Goal: Complete application form

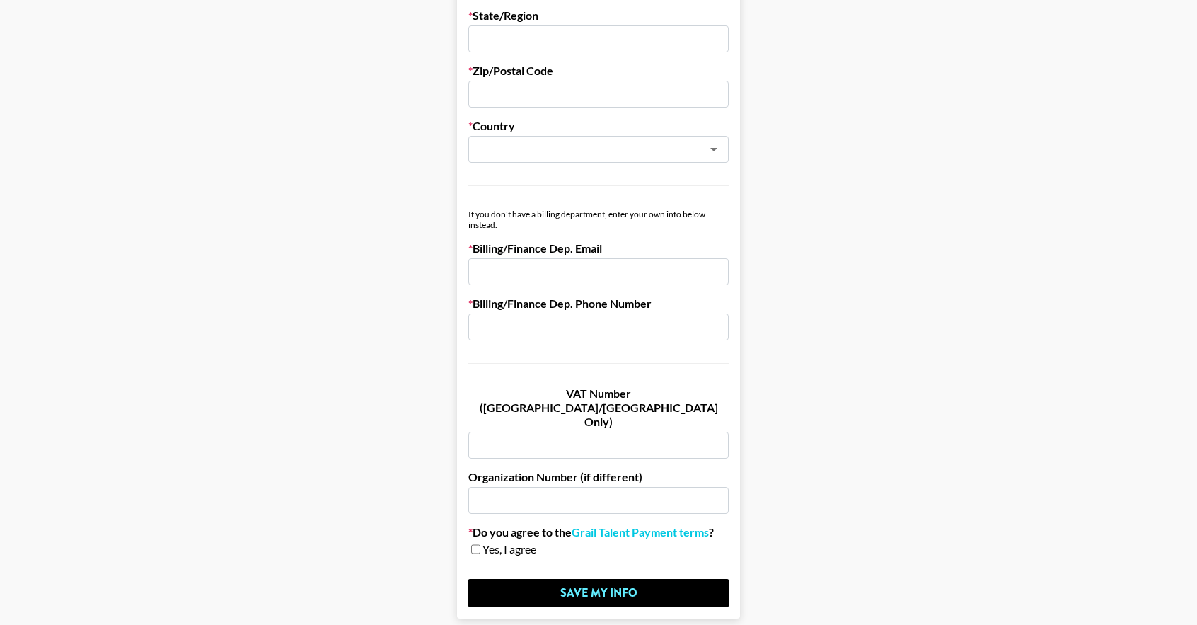
scroll to position [655, 0]
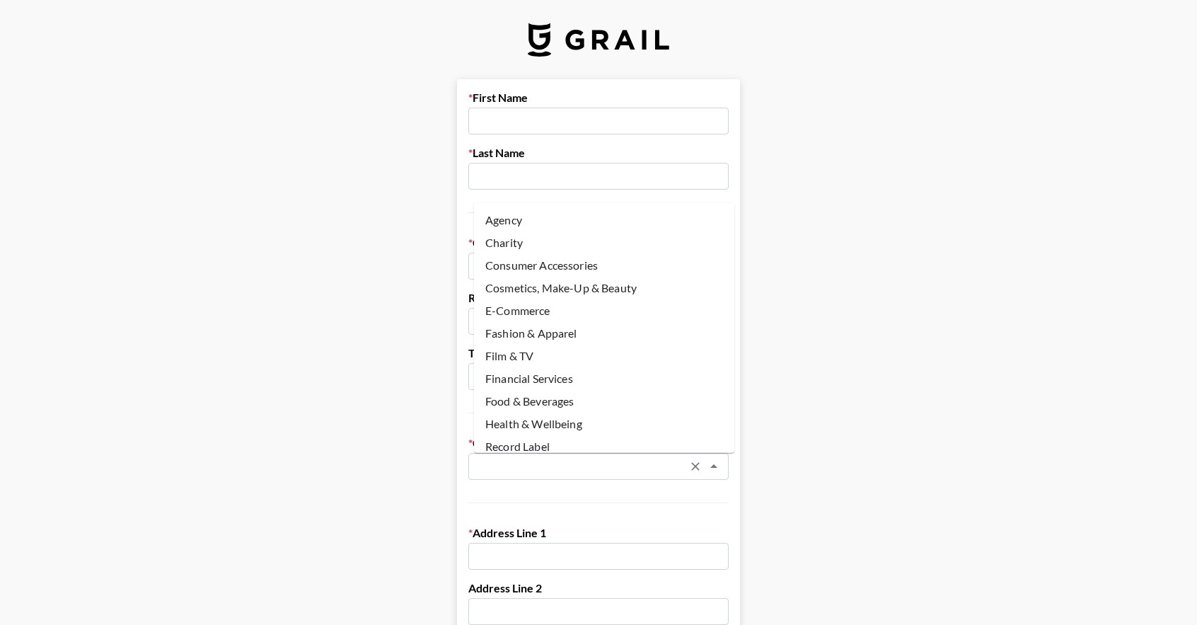
click at [633, 459] on input "text" at bounding box center [580, 466] width 206 height 16
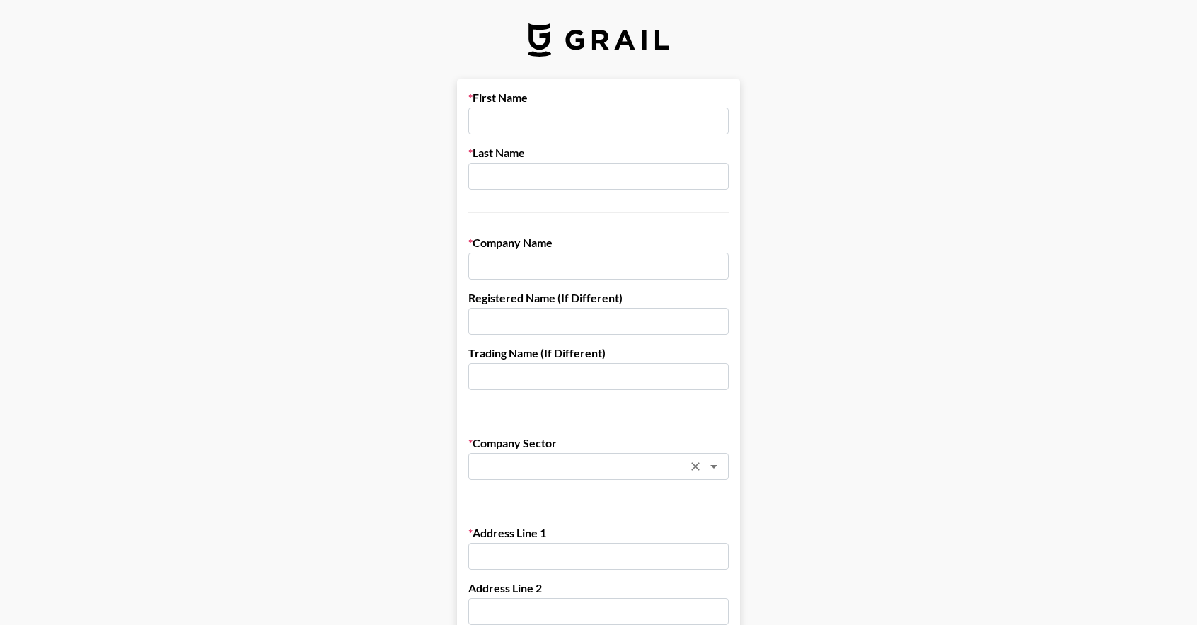
click at [633, 459] on input "text" at bounding box center [580, 466] width 206 height 16
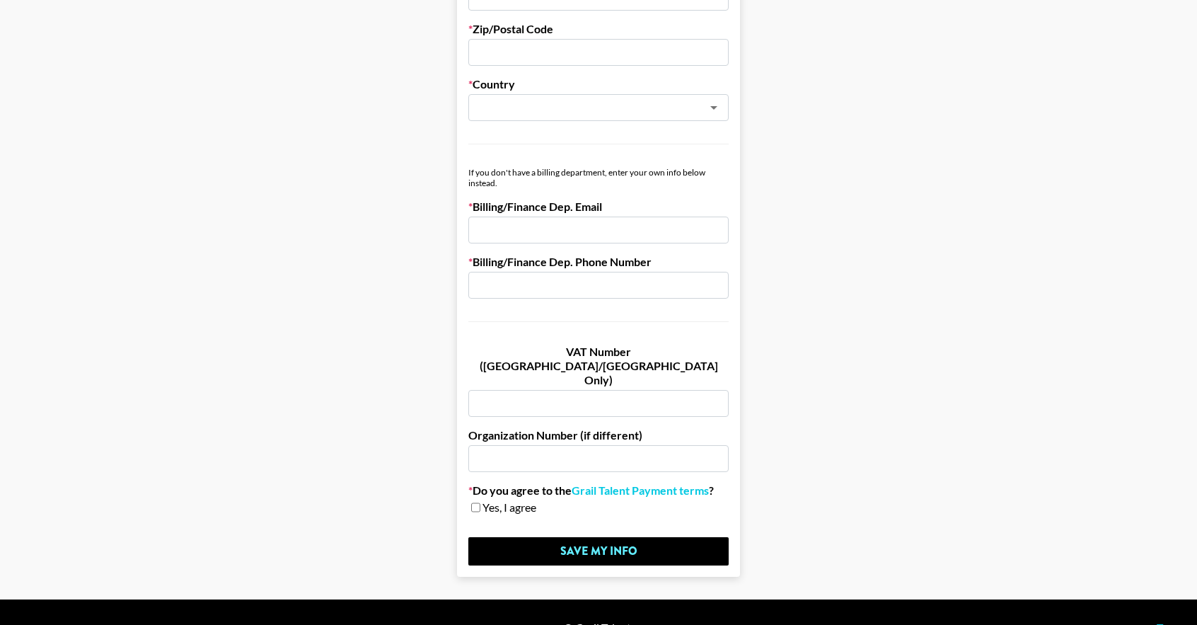
scroll to position [726, 0]
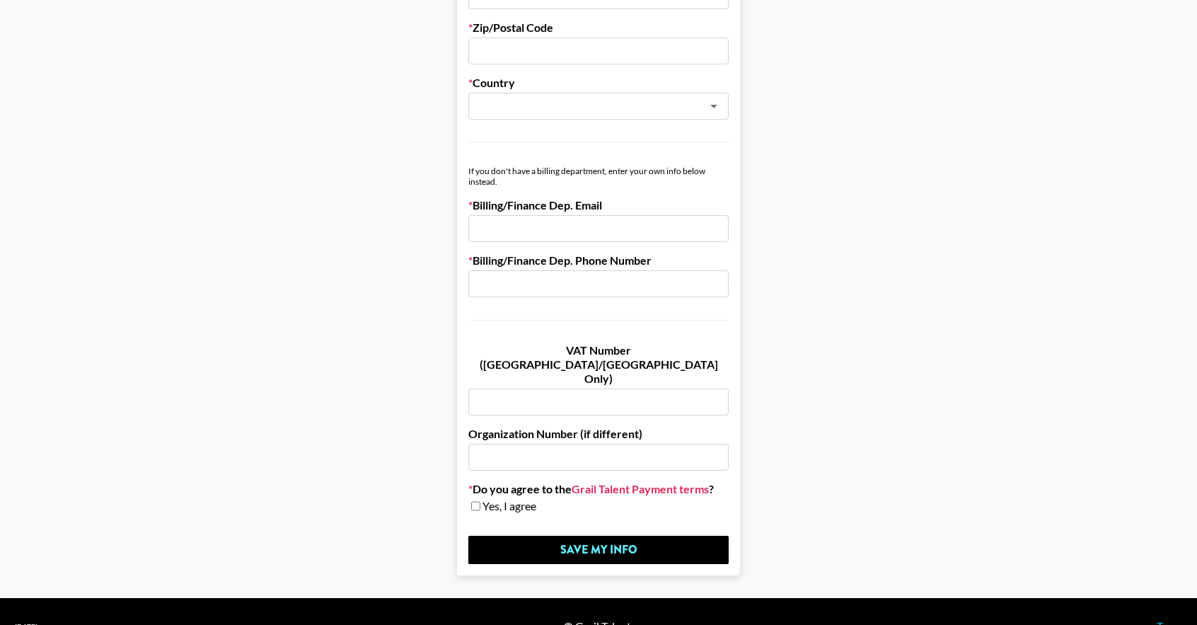
click at [623, 482] on link "Grail Talent Payment terms" at bounding box center [640, 489] width 137 height 14
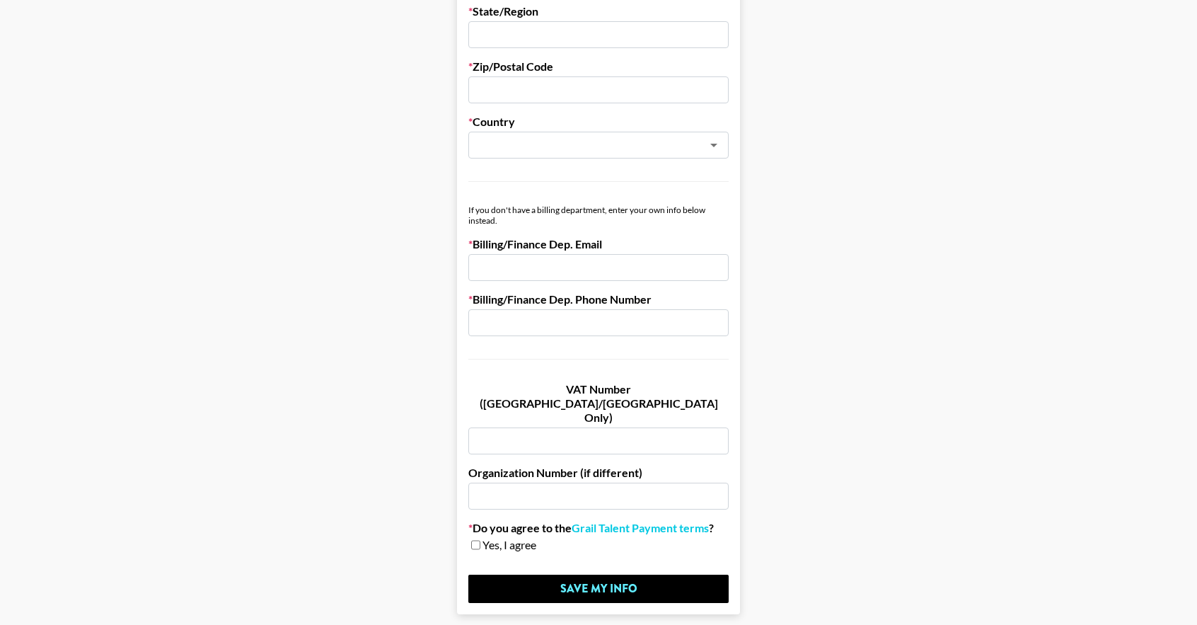
scroll to position [726, 0]
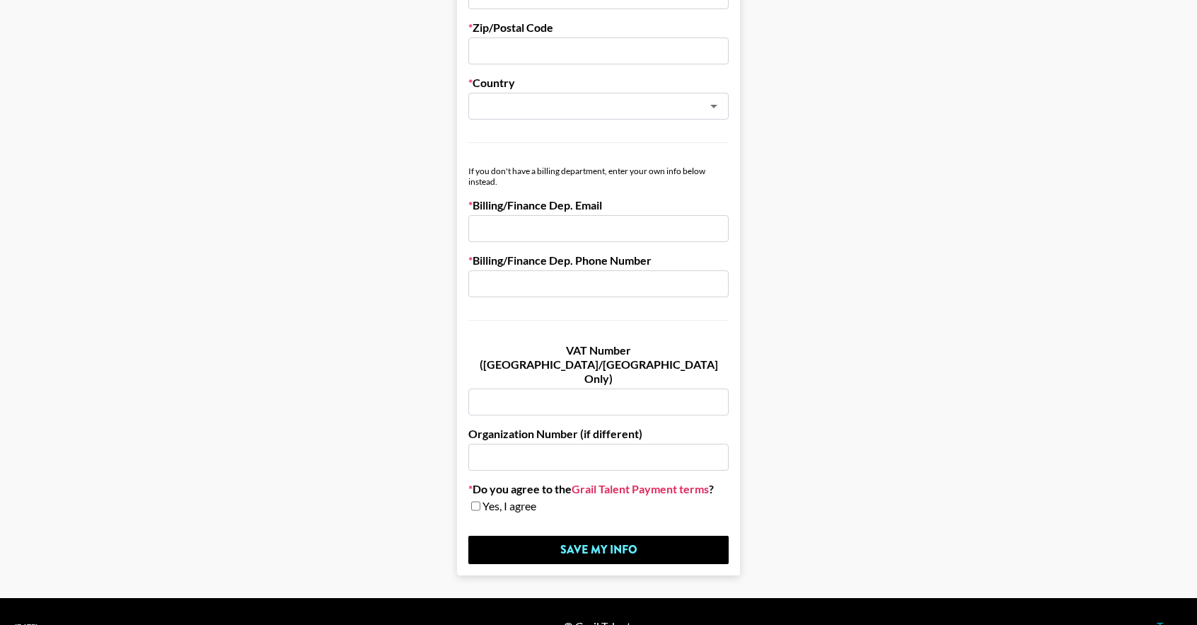
click at [640, 482] on link "Grail Talent Payment terms" at bounding box center [640, 489] width 137 height 14
